Goal: Use online tool/utility: Utilize a website feature to perform a specific function

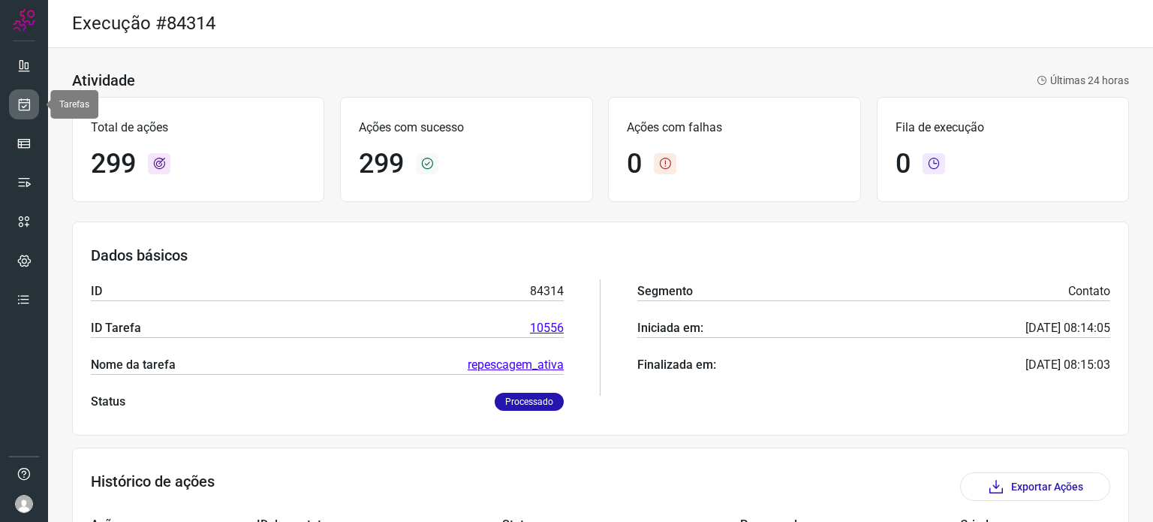
click at [24, 105] on icon at bounding box center [25, 104] width 16 height 15
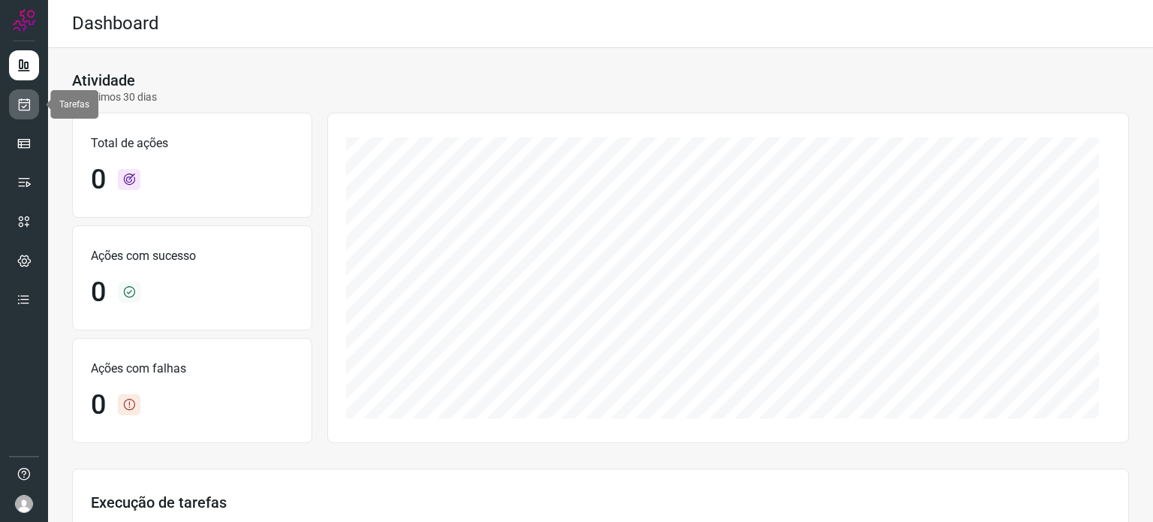
click at [25, 109] on icon at bounding box center [25, 104] width 16 height 15
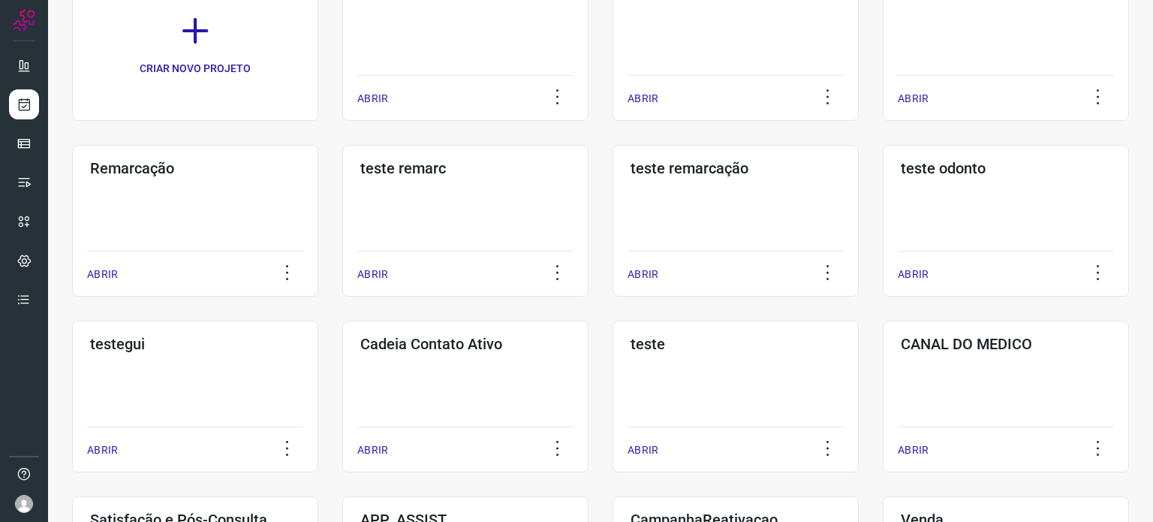
scroll to position [300, 0]
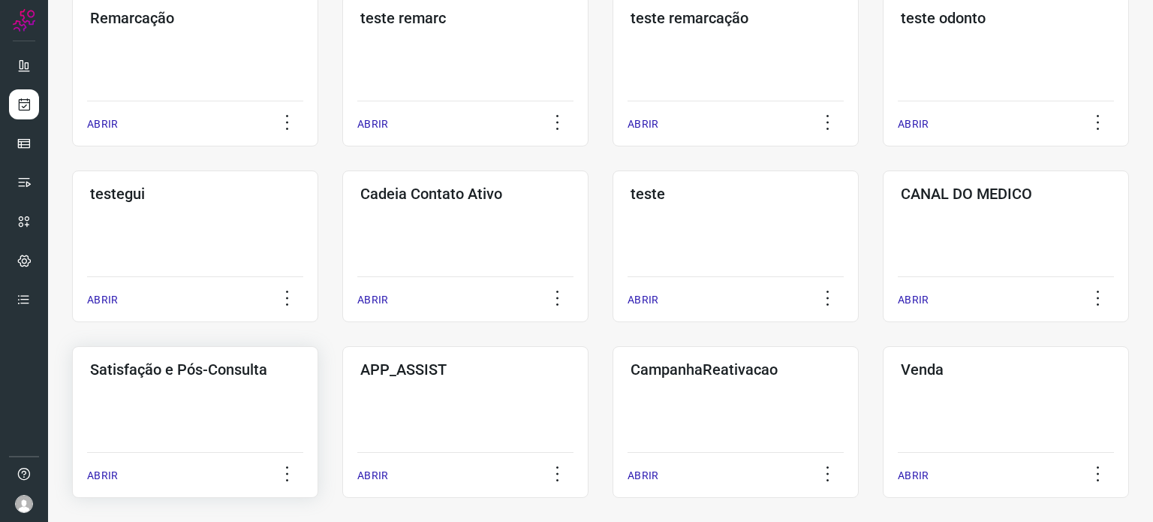
click at [197, 383] on div "Satisfação e Pós-Consulta ABRIR" at bounding box center [195, 422] width 246 height 152
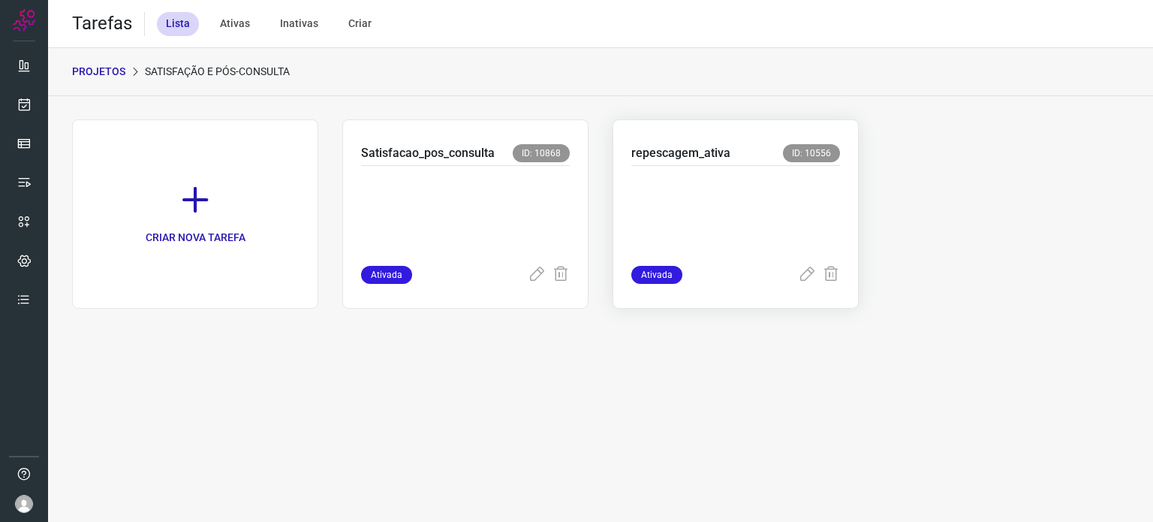
click at [724, 207] on p at bounding box center [735, 212] width 209 height 75
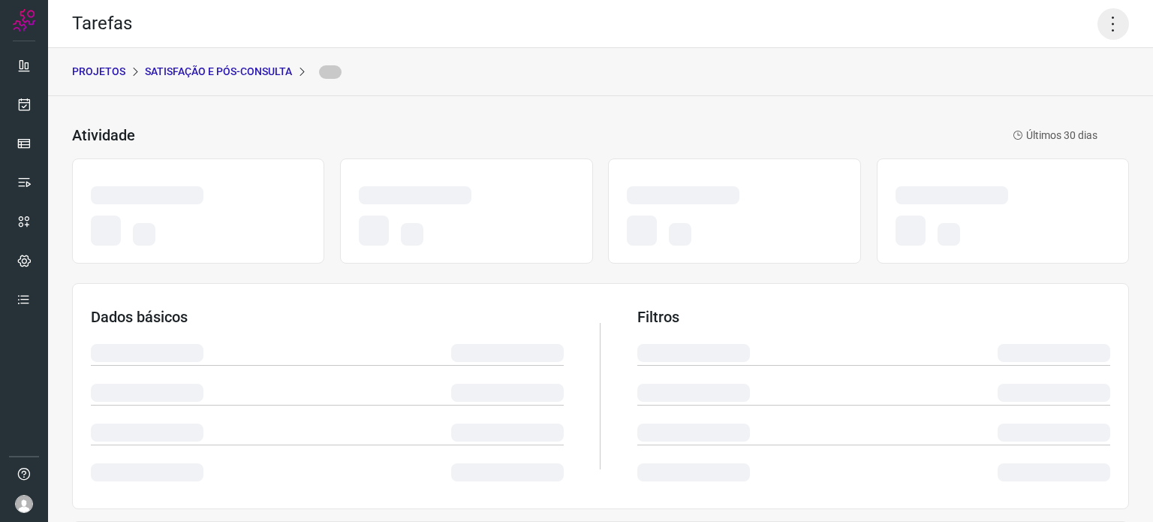
click at [1105, 21] on icon at bounding box center [1113, 24] width 32 height 32
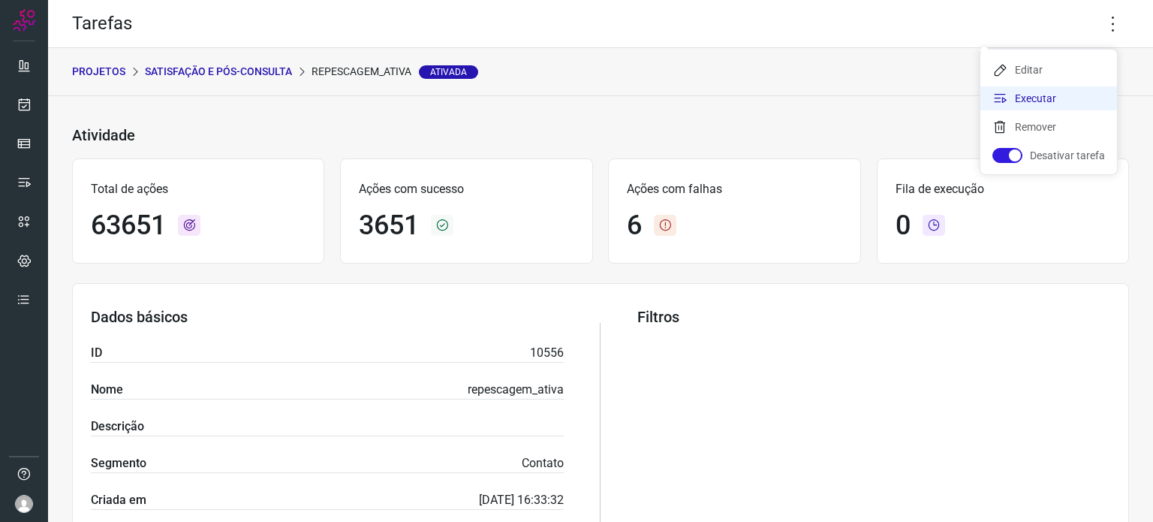
click at [1003, 94] on icon at bounding box center [999, 98] width 15 height 15
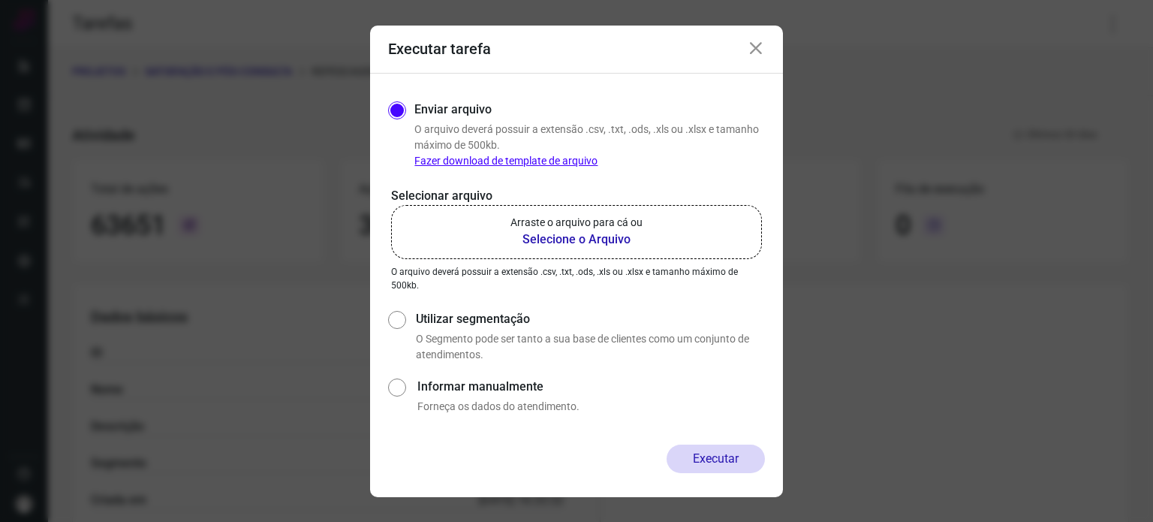
click at [579, 225] on p "Arraste o arquivo para cá ou" at bounding box center [576, 223] width 132 height 16
click at [0, 0] on input "Arraste o arquivo para cá ou Selecione o Arquivo" at bounding box center [0, 0] width 0 height 0
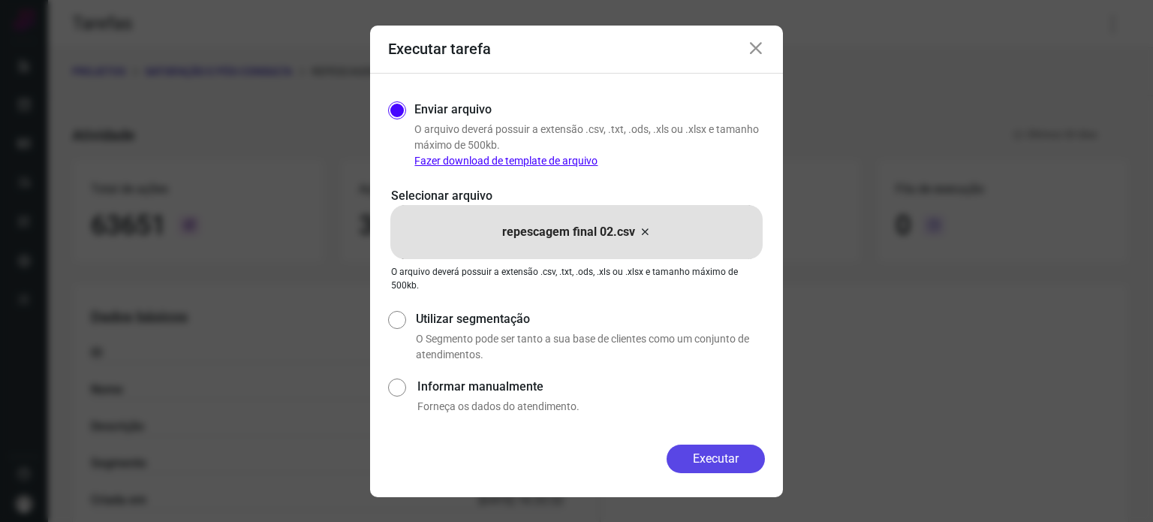
click at [723, 464] on button "Executar" at bounding box center [715, 458] width 98 height 29
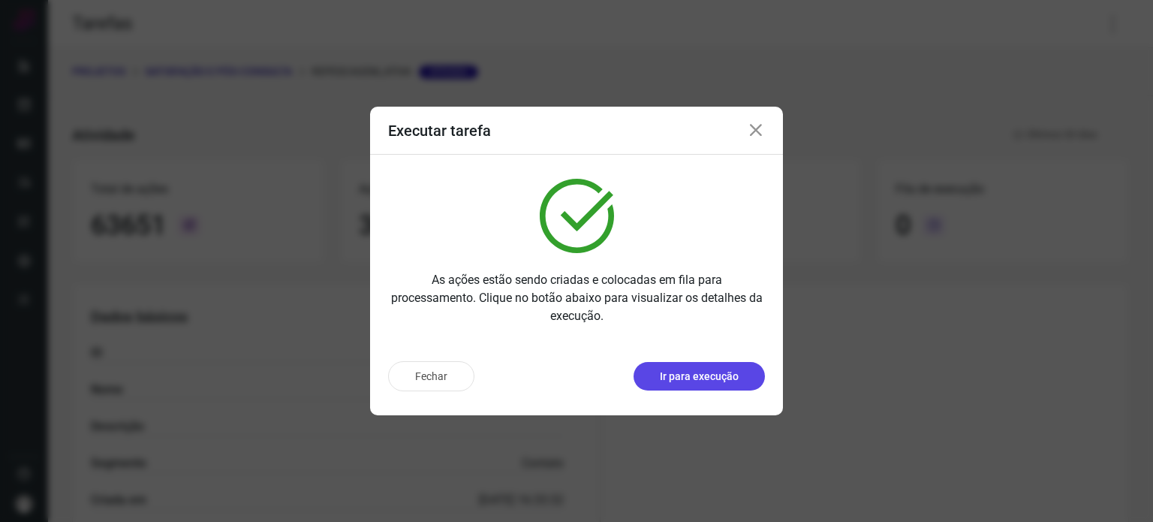
click at [675, 375] on p "Ir para execução" at bounding box center [699, 376] width 79 height 16
